Goal: Check status: Check status

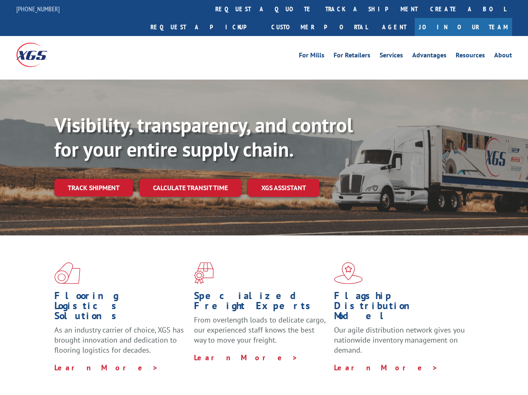
click at [264, 197] on div "Visibility, transparency, and control for your entire supply chain. Track shipm…" at bounding box center [291, 171] width 474 height 117
click at [319, 9] on link "track a shipment" at bounding box center [371, 9] width 105 height 18
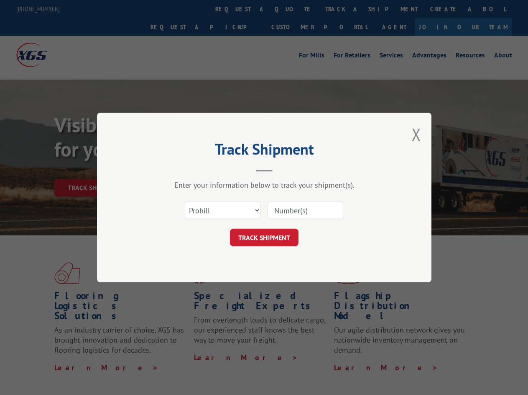
click at [292, 9] on div "Track Shipment Enter your information below to track your shipment(s). Select c…" at bounding box center [264, 197] width 528 height 395
click at [344, 9] on div "Track Shipment Enter your information below to track your shipment(s). Select c…" at bounding box center [264, 197] width 528 height 395
click at [93, 169] on div "Track Shipment Enter your information below to track your shipment(s). Select c…" at bounding box center [264, 197] width 528 height 395
click at [190, 169] on header "Track Shipment" at bounding box center [264, 157] width 251 height 28
click at [284, 169] on header "Track Shipment" at bounding box center [264, 157] width 251 height 28
